Goal: Task Accomplishment & Management: Manage account settings

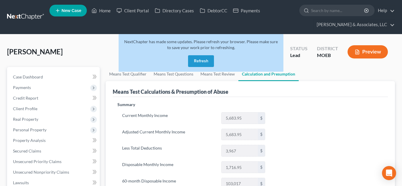
click at [195, 60] on button "Refresh" at bounding box center [201, 61] width 26 height 12
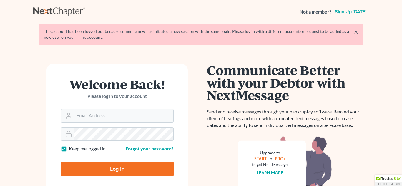
type input "[PERSON_NAME][EMAIL_ADDRESS][DOMAIN_NAME]"
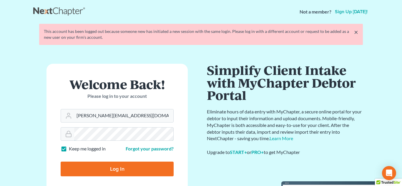
click at [61, 162] on input "Log In" at bounding box center [117, 169] width 113 height 15
type input "Thinking..."
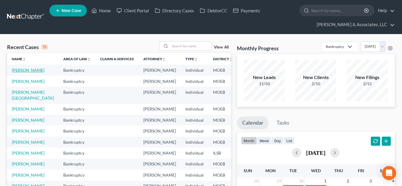
click at [15, 70] on link "[PERSON_NAME]" at bounding box center [28, 70] width 33 height 5
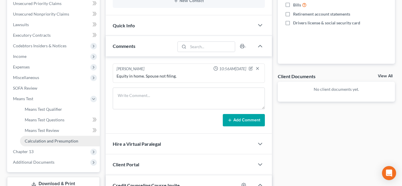
click at [40, 139] on span "Calculation and Presumption" at bounding box center [52, 141] width 54 height 5
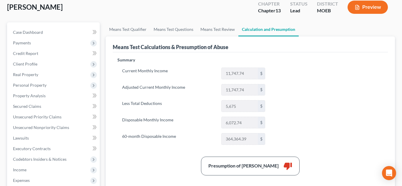
scroll to position [46, 0]
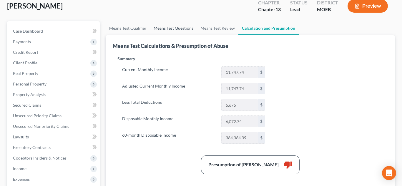
click at [157, 29] on link "Means Test Questions" at bounding box center [173, 28] width 47 height 14
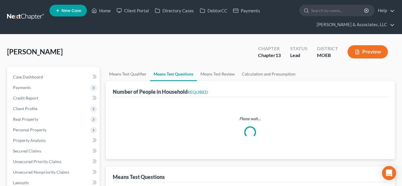
select select "5"
select select "0"
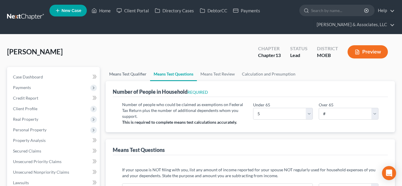
click at [137, 77] on link "Means Test Qualifier" at bounding box center [128, 74] width 44 height 14
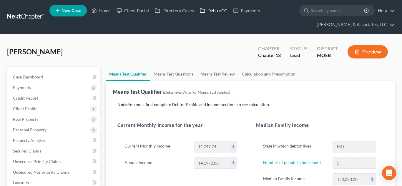
click at [211, 13] on link "DebtorCC" at bounding box center [213, 10] width 33 height 11
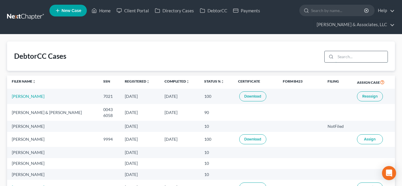
click at [361, 59] on input "search" at bounding box center [362, 56] width 52 height 11
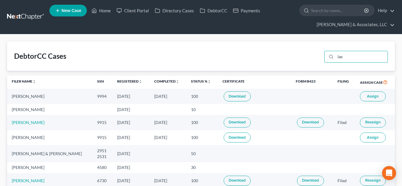
type input "las"
click at [372, 97] on span "Assign" at bounding box center [372, 96] width 11 height 5
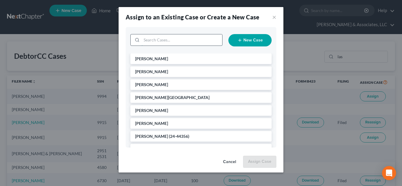
click at [178, 39] on input "search" at bounding box center [182, 39] width 81 height 11
type input "la"
click at [153, 39] on input "la" at bounding box center [182, 39] width 81 height 11
type input "lass"
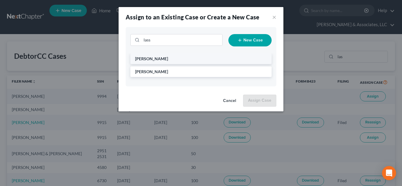
click at [159, 58] on span "[PERSON_NAME]" at bounding box center [151, 58] width 33 height 5
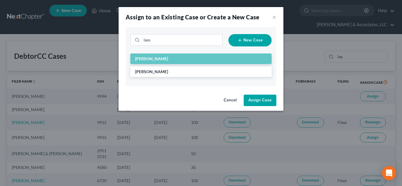
click at [256, 103] on button "Assign Case" at bounding box center [260, 101] width 33 height 12
